Goal: Task Accomplishment & Management: Manage account settings

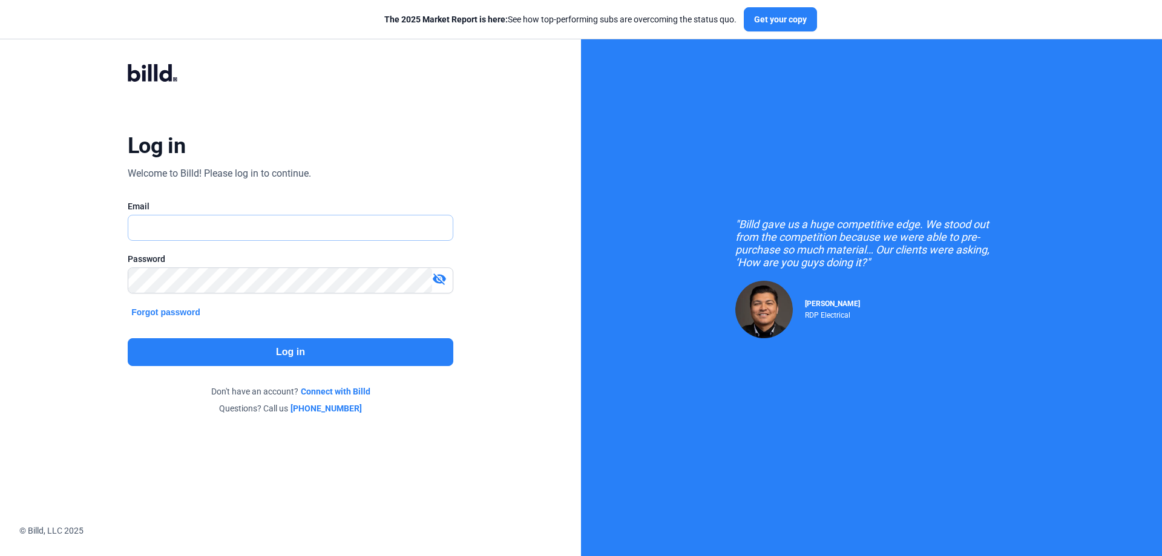
click at [182, 219] on input "text" at bounding box center [283, 228] width 311 height 25
type input "[PERSON_NAME][EMAIL_ADDRESS][DOMAIN_NAME]"
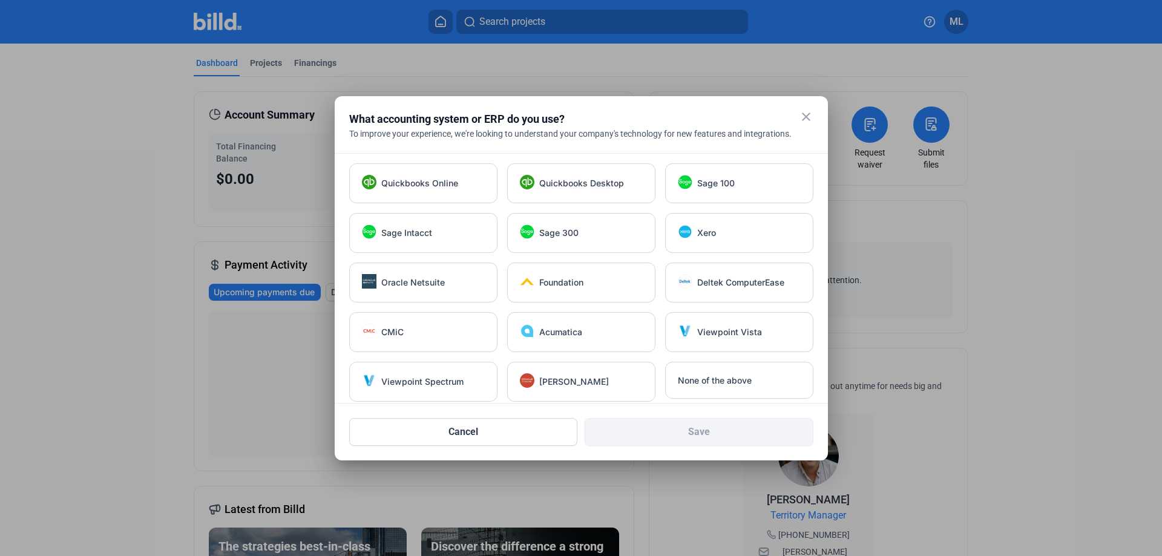
click at [808, 115] on mat-icon "close" at bounding box center [806, 117] width 15 height 15
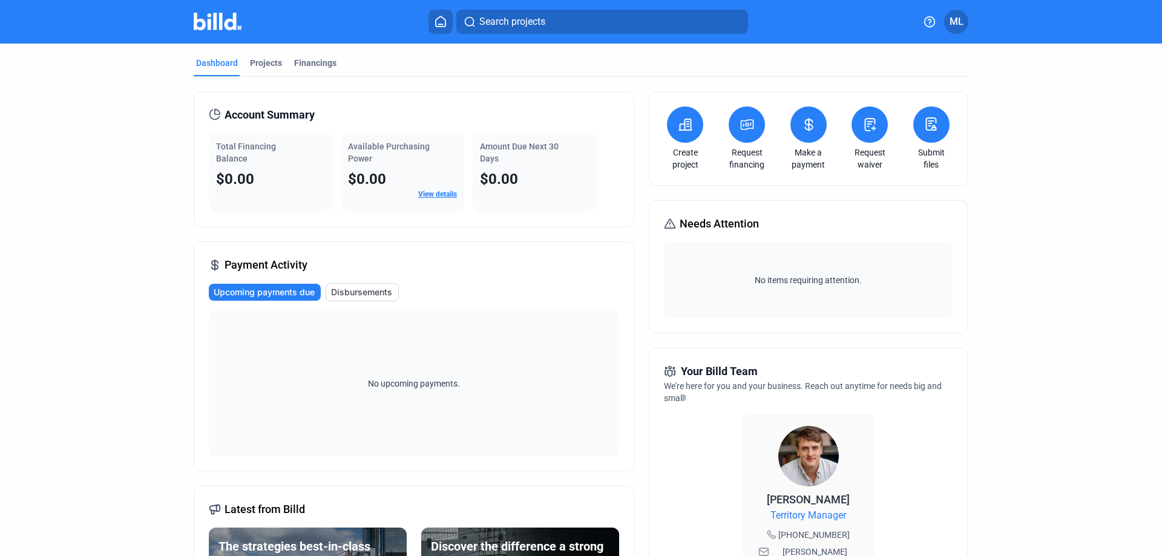
click at [957, 27] on span "ML" at bounding box center [957, 22] width 14 height 15
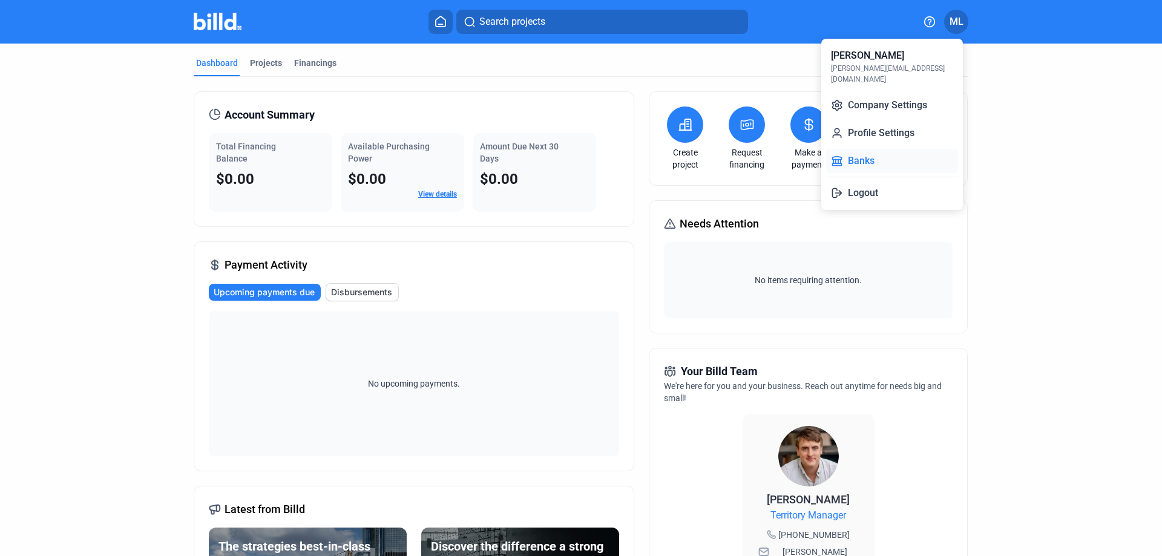
click at [862, 149] on button "Banks" at bounding box center [892, 161] width 132 height 24
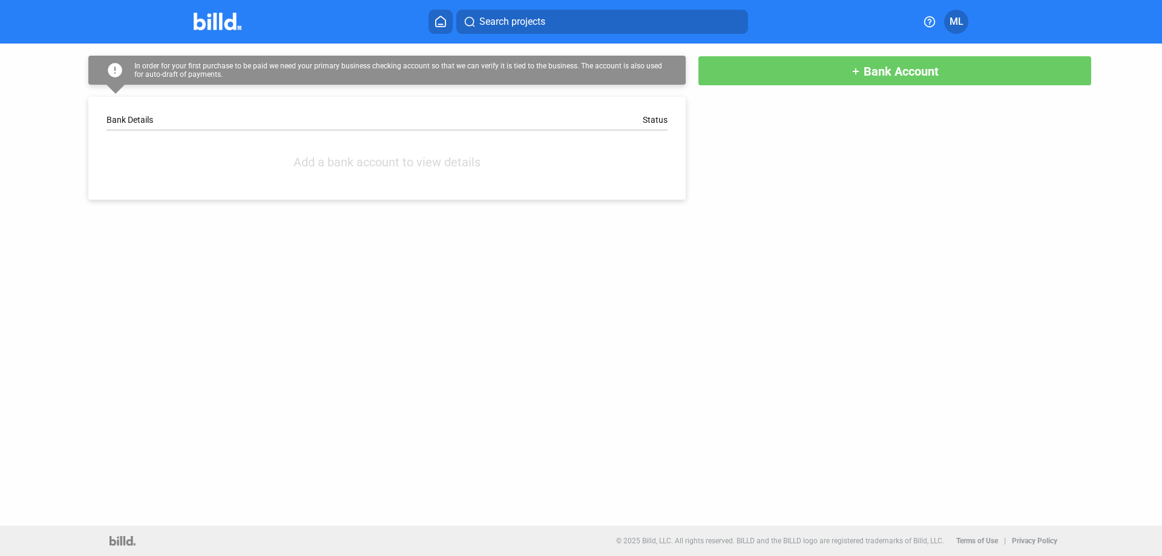
click at [446, 22] on icon at bounding box center [441, 21] width 10 height 10
